Goal: Information Seeking & Learning: Learn about a topic

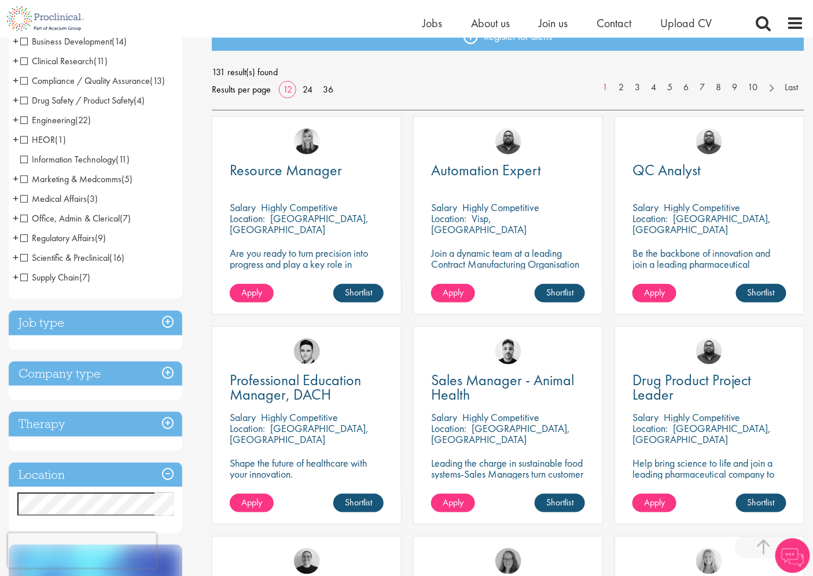
scroll to position [257, 0]
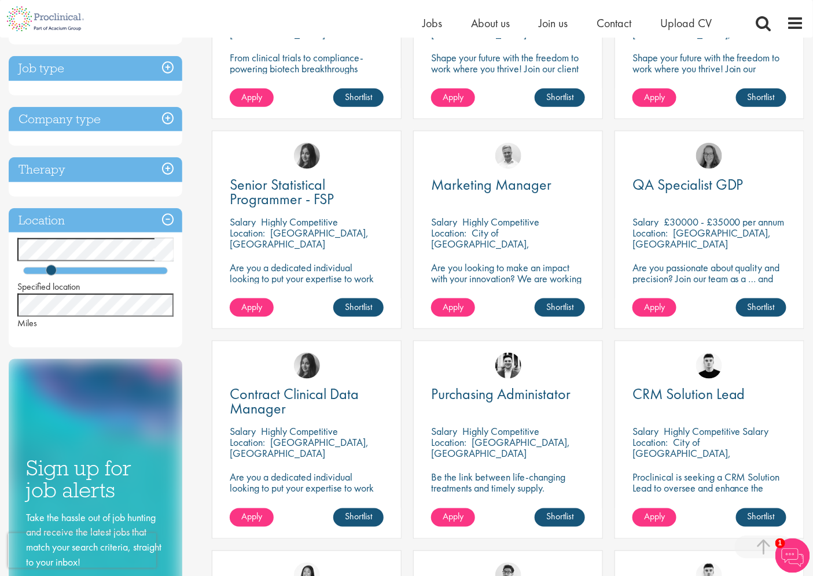
scroll to position [385, 0]
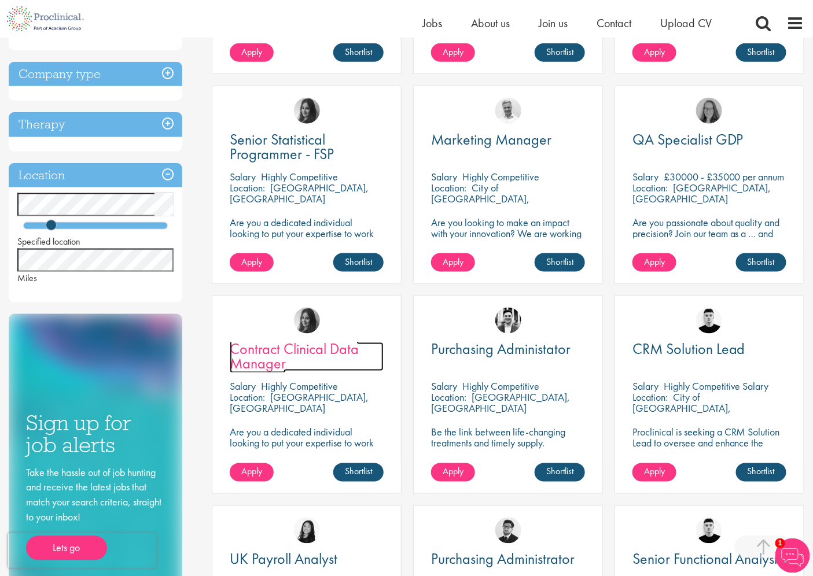
click at [264, 362] on span "Contract Clinical Data Manager" at bounding box center [294, 356] width 129 height 34
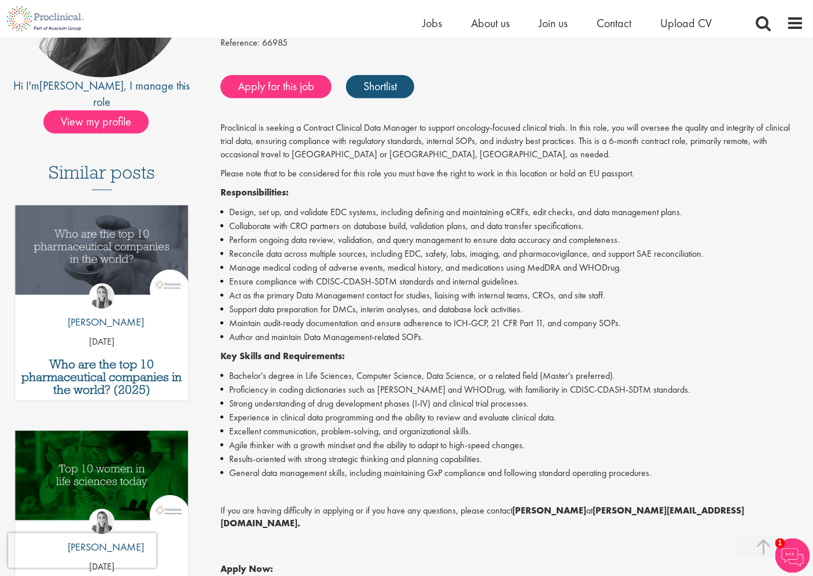
scroll to position [193, 0]
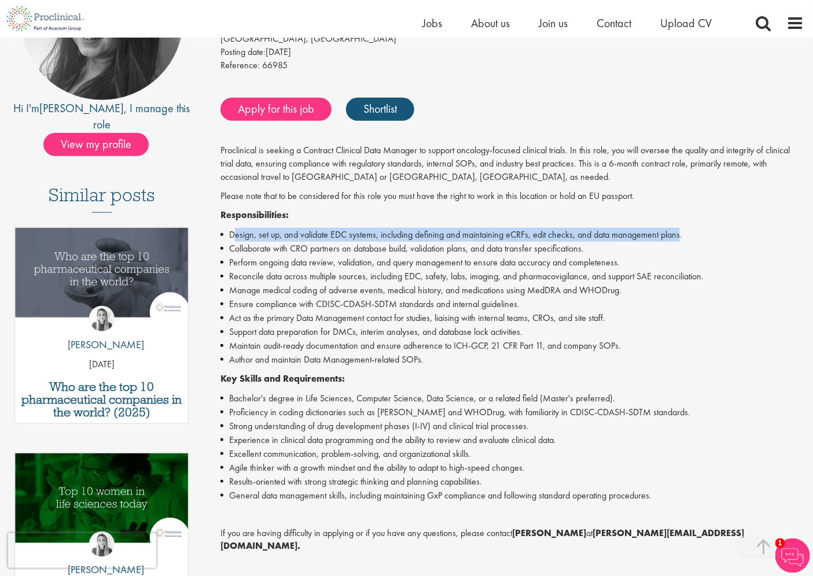
drag, startPoint x: 680, startPoint y: 232, endPoint x: 235, endPoint y: 228, distance: 445.4
click at [235, 228] on li "Design, set up, and validate EDC systems, including defining and maintaining eC…" at bounding box center [512, 235] width 584 height 14
drag, startPoint x: 470, startPoint y: 230, endPoint x: 496, endPoint y: 230, distance: 26.0
click at [470, 230] on li "Design, set up, and validate EDC systems, including defining and maintaining eC…" at bounding box center [512, 235] width 584 height 14
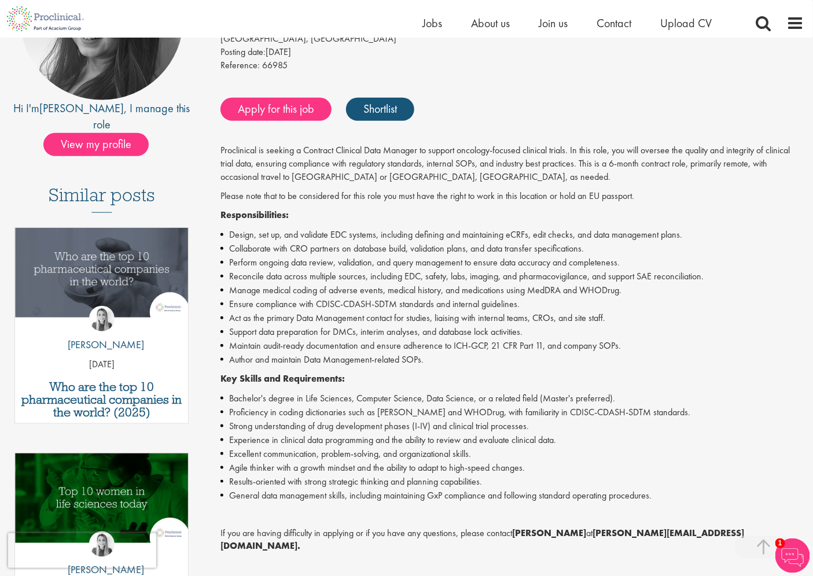
click at [588, 220] on p "Responsibilities:" at bounding box center [512, 215] width 584 height 13
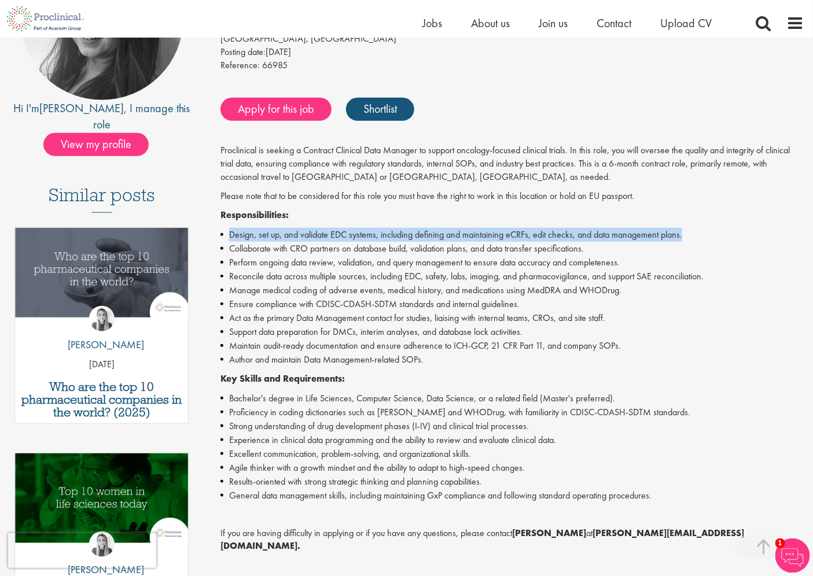
drag, startPoint x: 684, startPoint y: 234, endPoint x: 223, endPoint y: 238, distance: 461.0
click at [223, 238] on li "Design, set up, and validate EDC systems, including defining and maintaining eC…" at bounding box center [512, 235] width 584 height 14
click at [319, 234] on li "Design, set up, and validate EDC systems, including defining and maintaining eC…" at bounding box center [512, 235] width 584 height 14
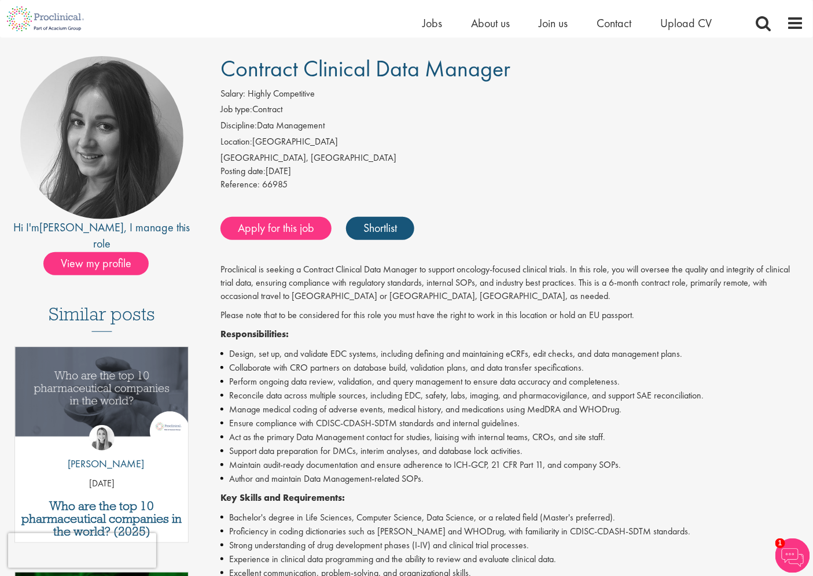
scroll to position [64, 0]
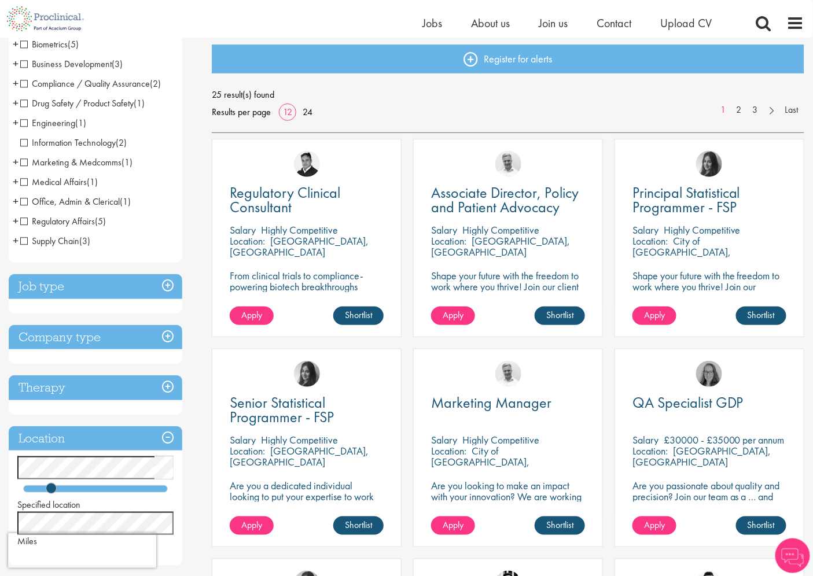
scroll to position [257, 0]
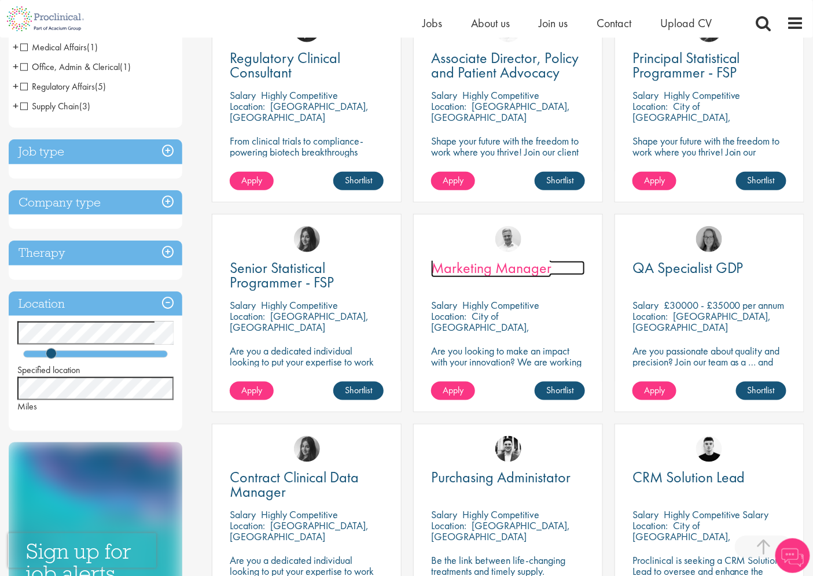
click at [463, 263] on span "Marketing Manager" at bounding box center [491, 268] width 120 height 20
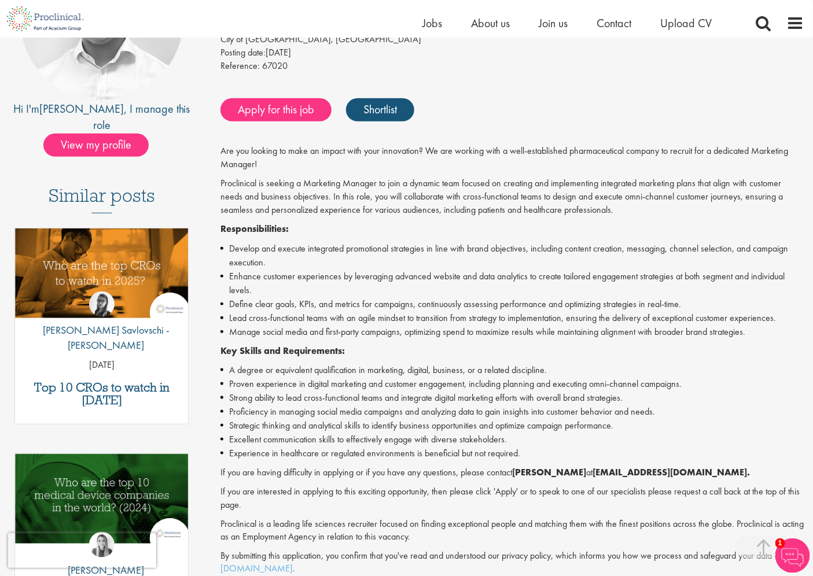
scroll to position [193, 0]
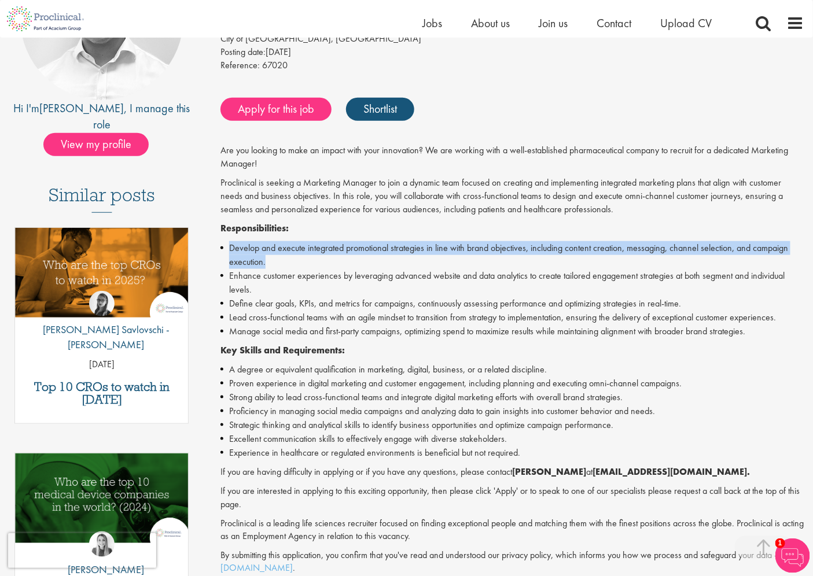
drag, startPoint x: 274, startPoint y: 266, endPoint x: 212, endPoint y: 249, distance: 63.6
click at [212, 249] on div "Marketing Manager Salary: Highly Competitive Job type: Contract Discipline: Mar…" at bounding box center [508, 335] width 610 height 797
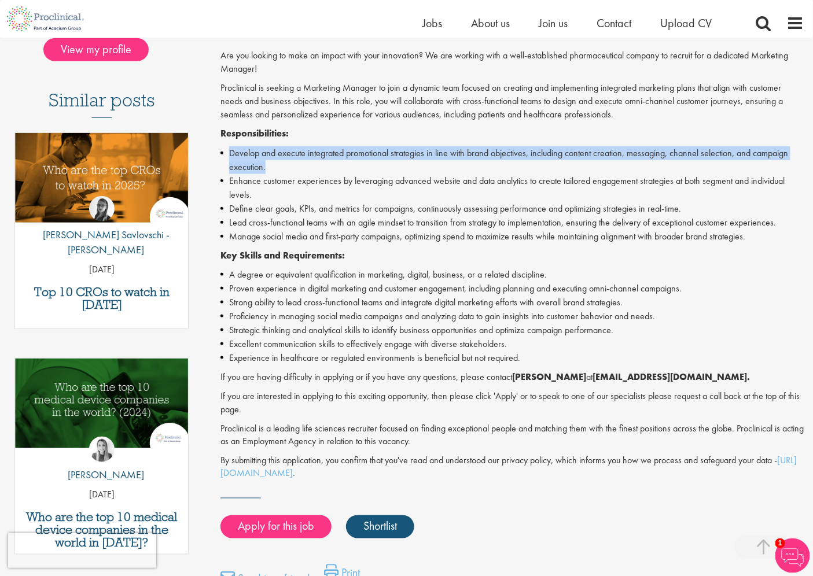
scroll to position [257, 0]
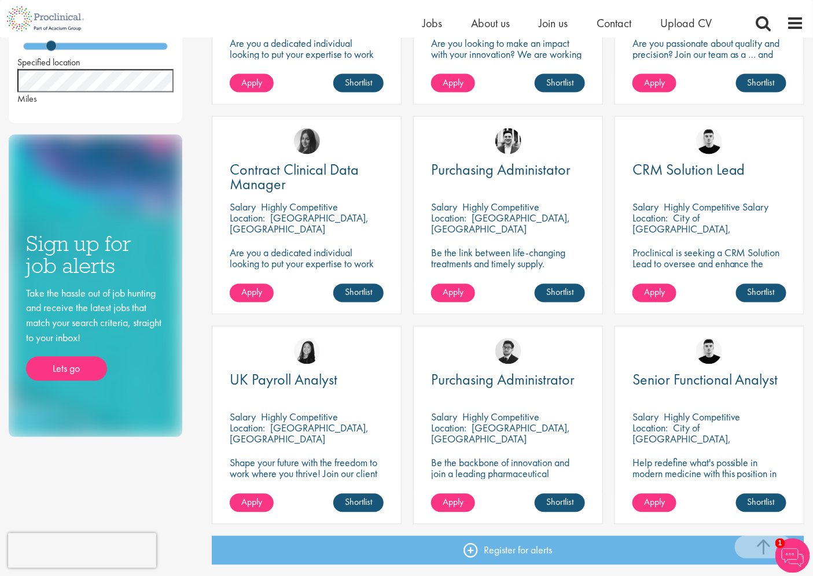
scroll to position [643, 0]
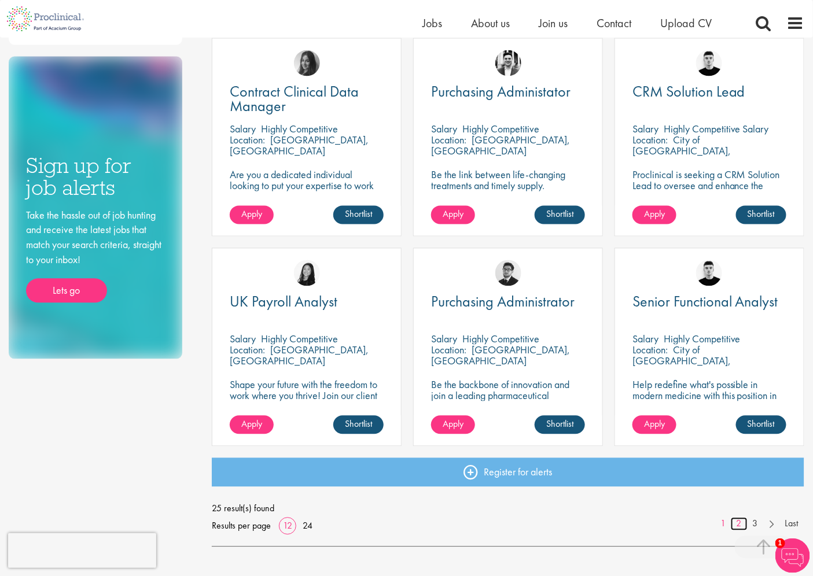
click at [739, 521] on link "2" at bounding box center [738, 524] width 17 height 13
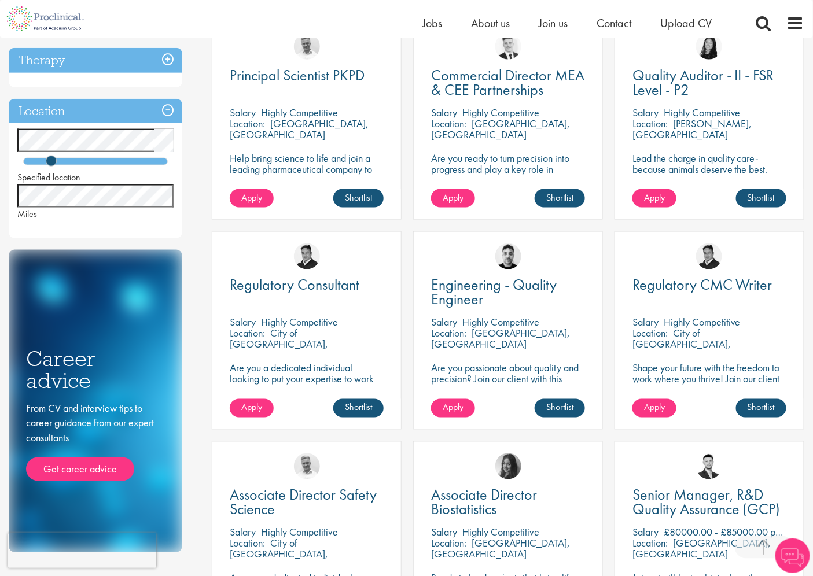
scroll to position [643, 0]
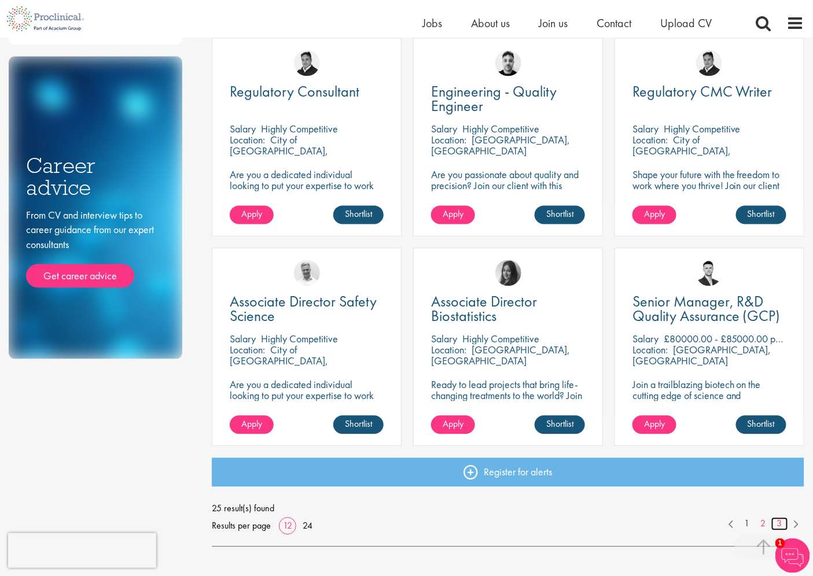
click at [784, 523] on link "3" at bounding box center [779, 524] width 17 height 13
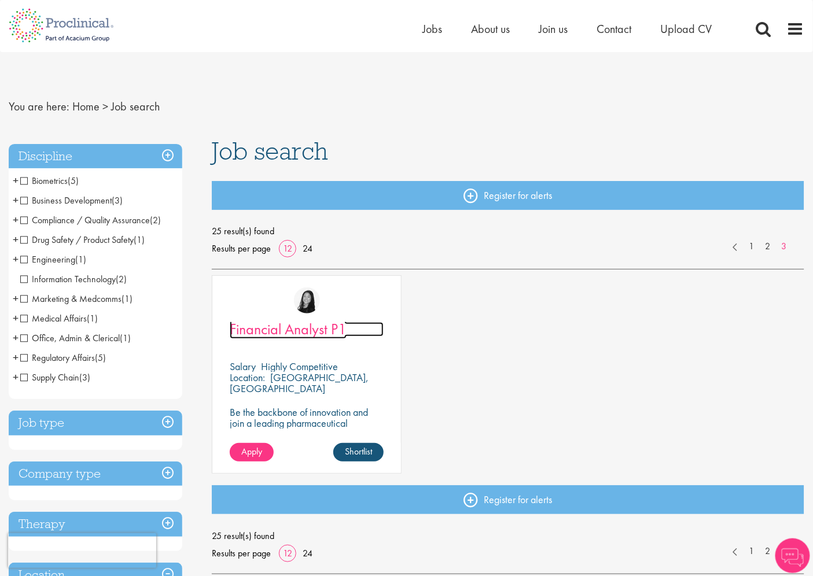
click at [291, 331] on span "Financial Analyst P1" at bounding box center [288, 329] width 117 height 20
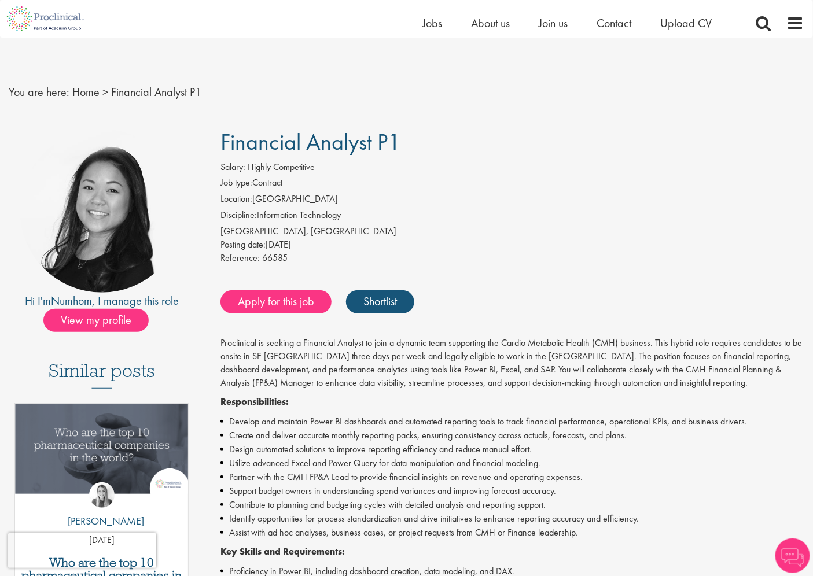
scroll to position [128, 0]
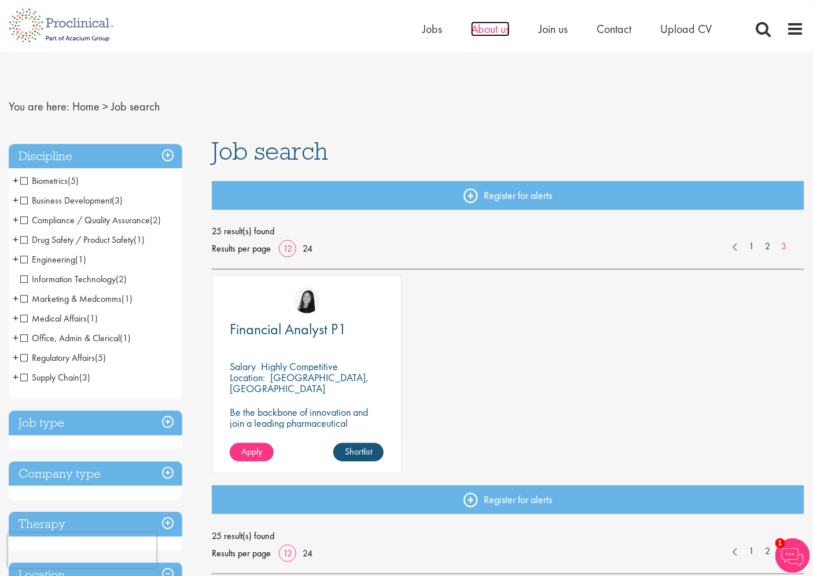
click at [481, 29] on span "About us" at bounding box center [490, 28] width 39 height 15
